Goal: Information Seeking & Learning: Learn about a topic

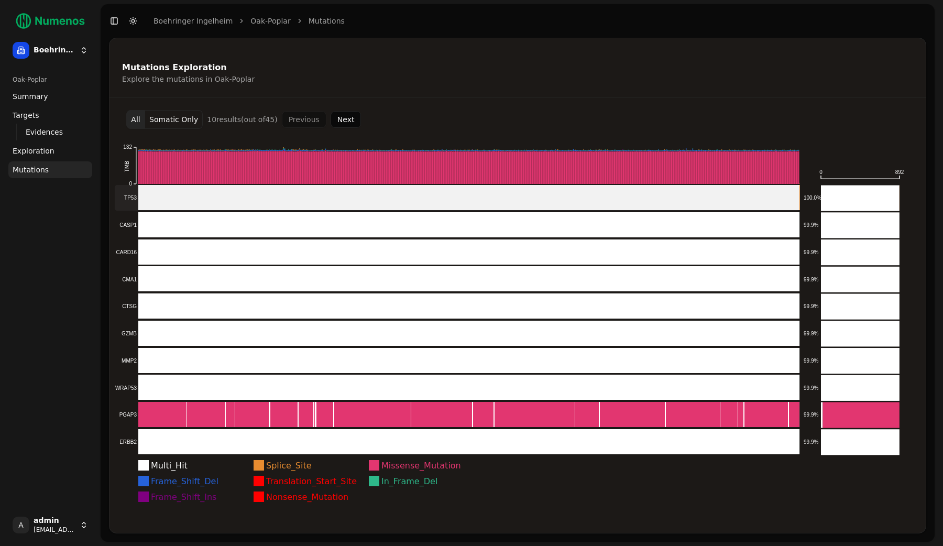
click at [293, 192] on rect at bounding box center [457, 198] width 685 height 26
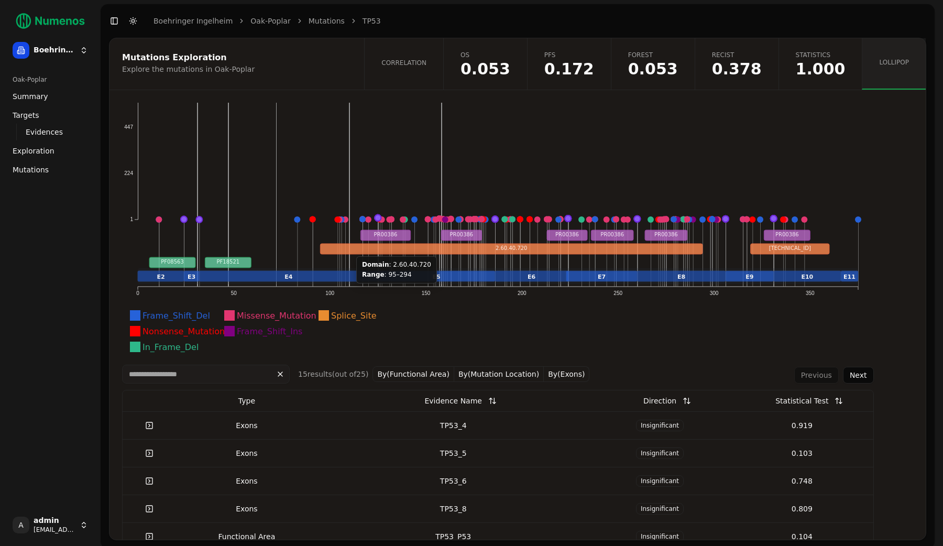
scroll to position [127, 0]
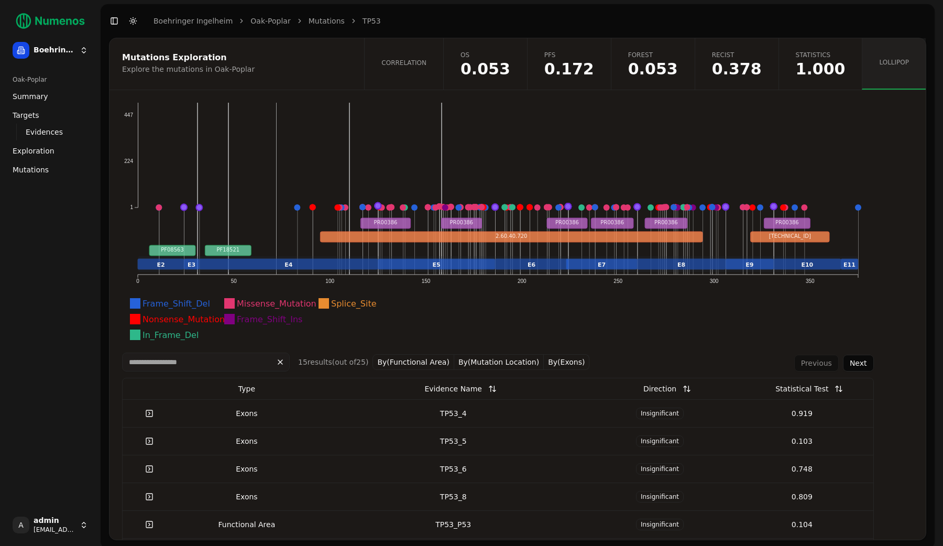
click at [295, 416] on div "Exons" at bounding box center [247, 413] width 134 height 10
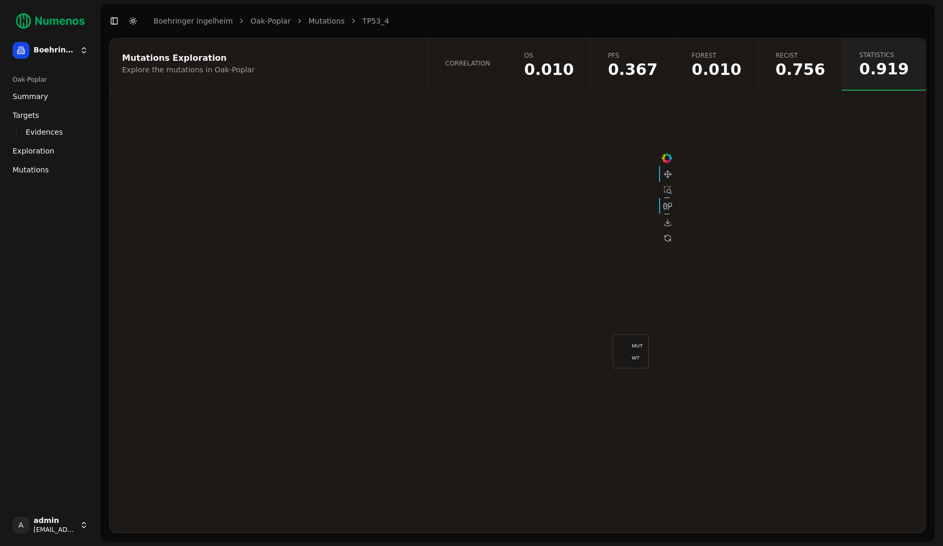
click at [67, 333] on div "Oak-Poplar Summary Targets Evidences Exploration Mutations" at bounding box center [50, 287] width 92 height 441
click at [356, 56] on div "Mutations Exploration" at bounding box center [267, 58] width 290 height 8
click at [357, 59] on div "Mutations Exploration" at bounding box center [267, 58] width 290 height 8
